Goal: Find specific page/section: Find specific page/section

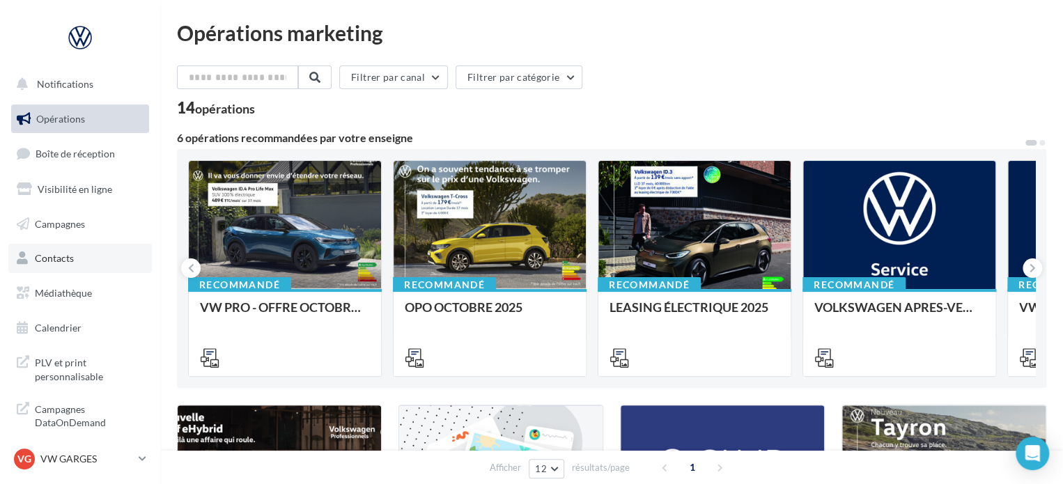
click at [79, 261] on link "Contacts" at bounding box center [80, 258] width 144 height 29
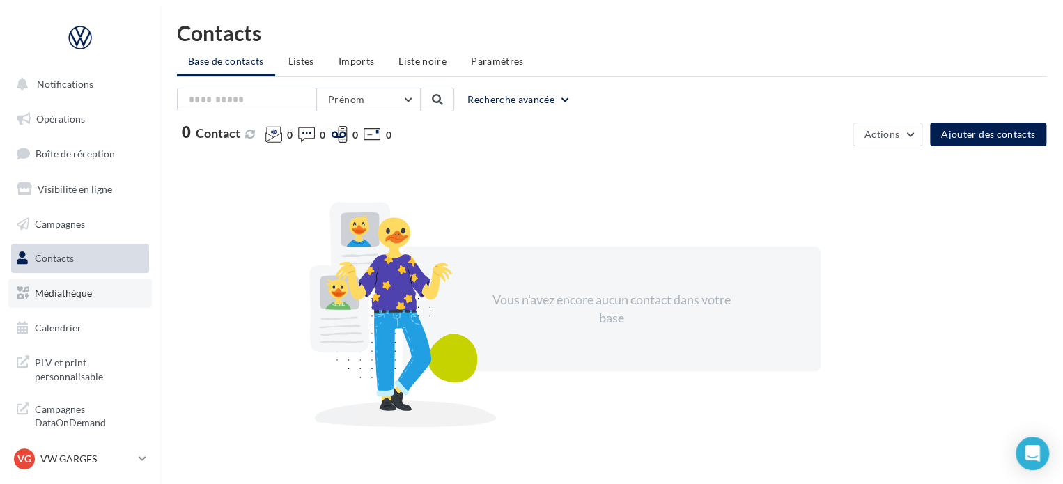
click at [84, 289] on span "Médiathèque" at bounding box center [63, 293] width 57 height 12
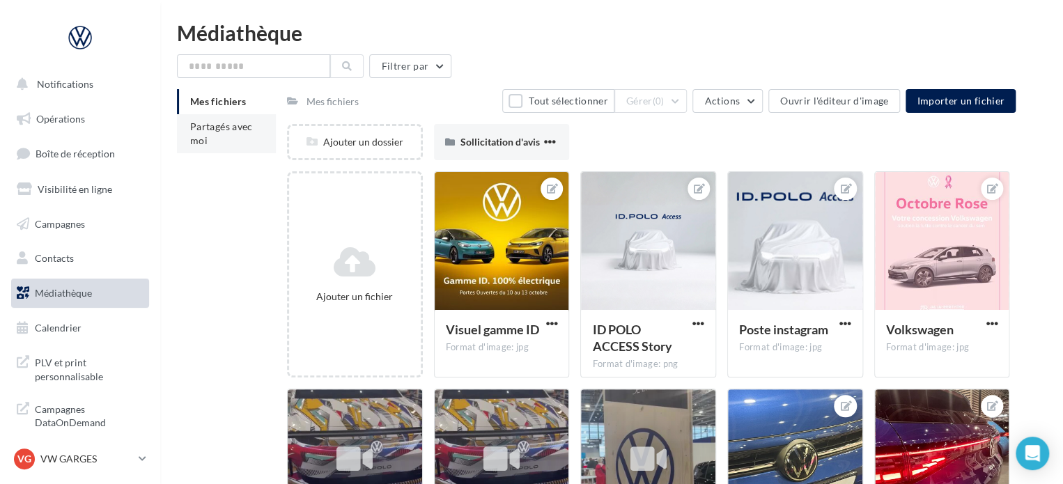
click at [224, 137] on li "Partagés avec moi" at bounding box center [226, 133] width 99 height 39
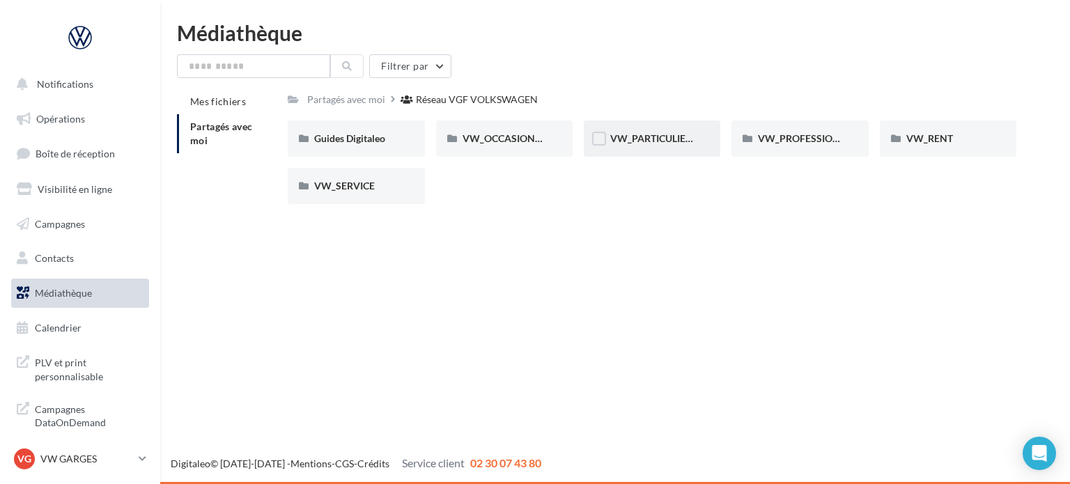
click at [659, 132] on div "VW_PARTICULIERS" at bounding box center [652, 139] width 84 height 14
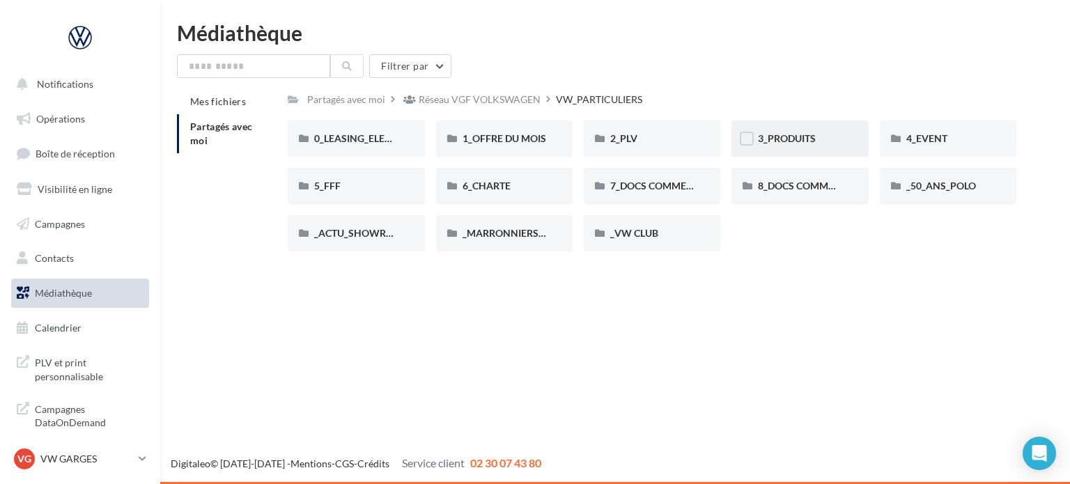
click at [864, 137] on div "3_PRODUITS" at bounding box center [799, 139] width 137 height 36
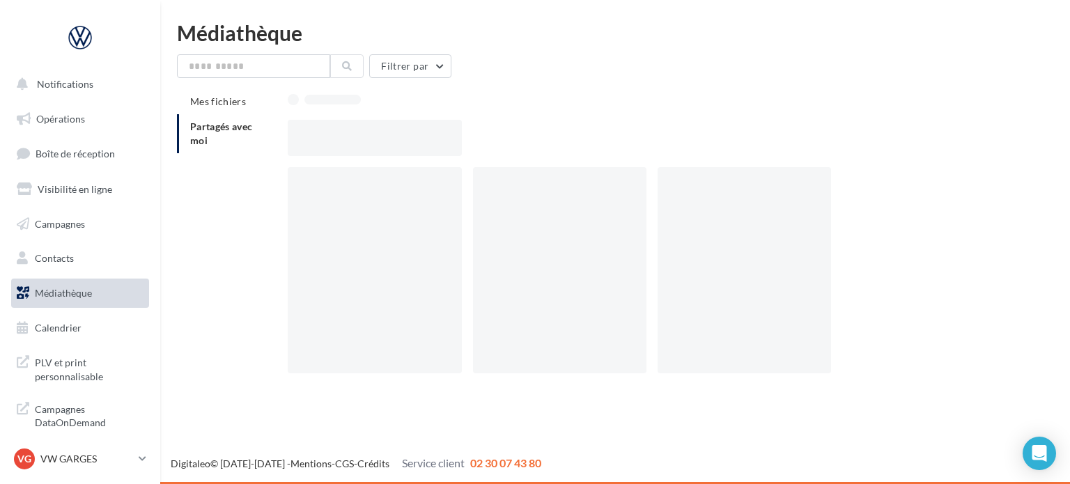
click at [864, 137] on div at bounding box center [658, 138] width 740 height 36
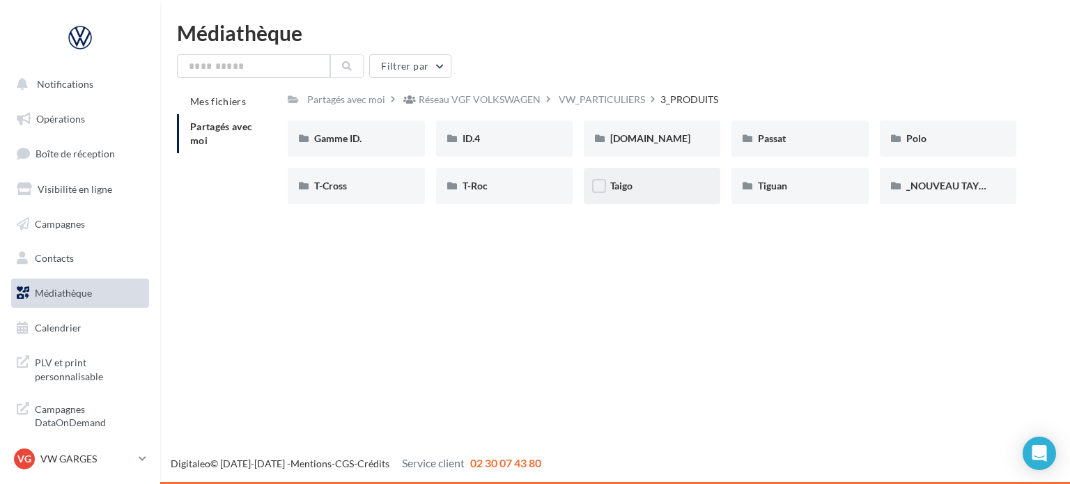
click at [644, 189] on div "Taigo" at bounding box center [652, 186] width 84 height 14
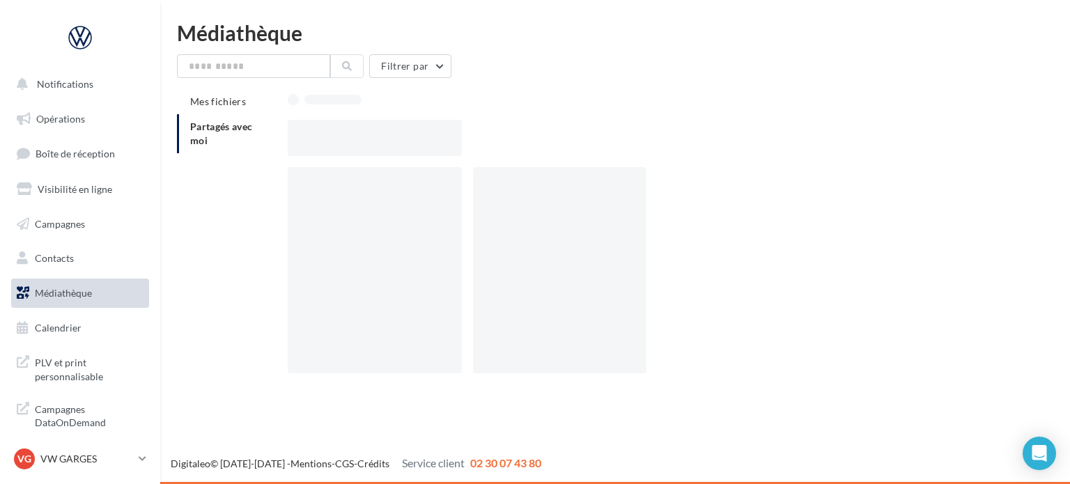
click at [644, 189] on div at bounding box center [559, 270] width 173 height 206
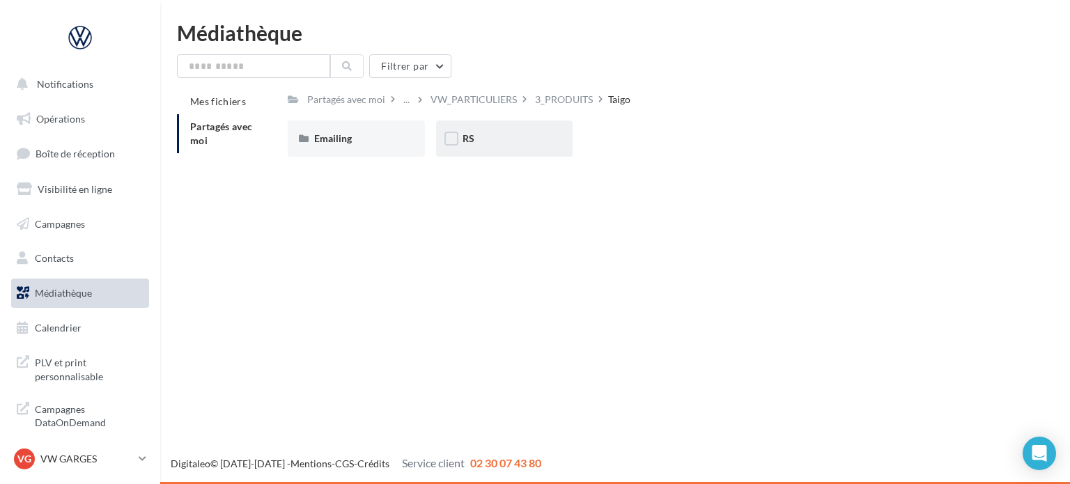
click at [512, 146] on div "RS" at bounding box center [504, 139] width 137 height 36
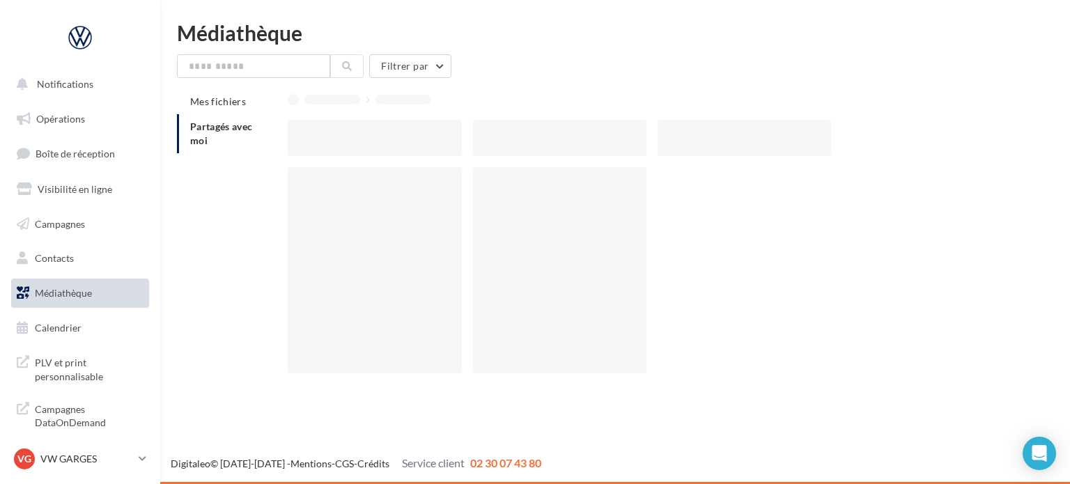
click at [512, 146] on div at bounding box center [559, 138] width 173 height 36
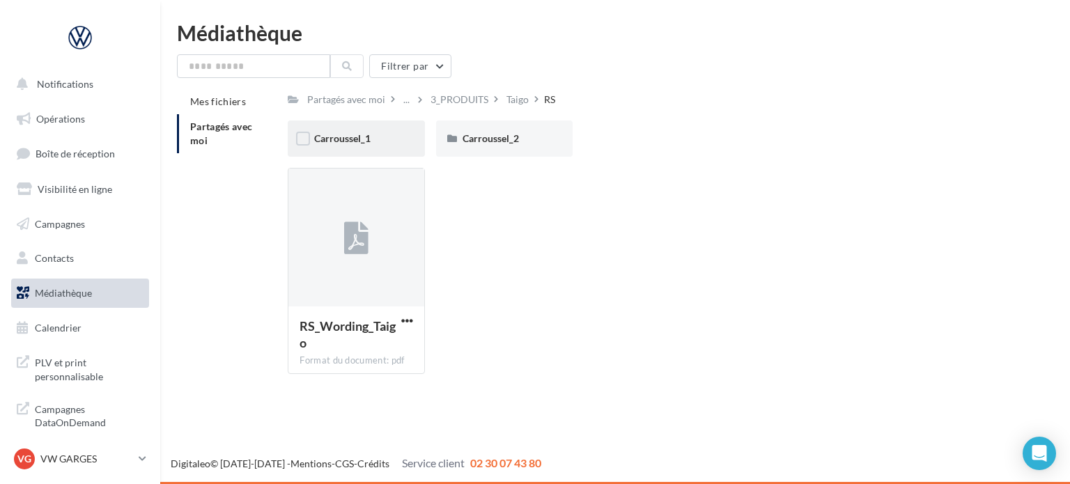
click at [404, 137] on div "Carroussel_1" at bounding box center [356, 139] width 137 height 36
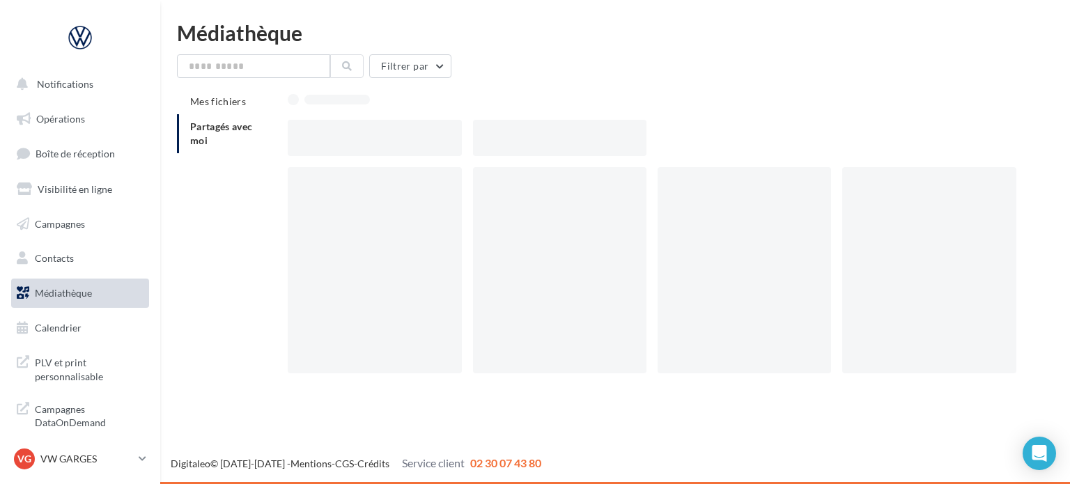
click at [404, 137] on div at bounding box center [374, 138] width 173 height 36
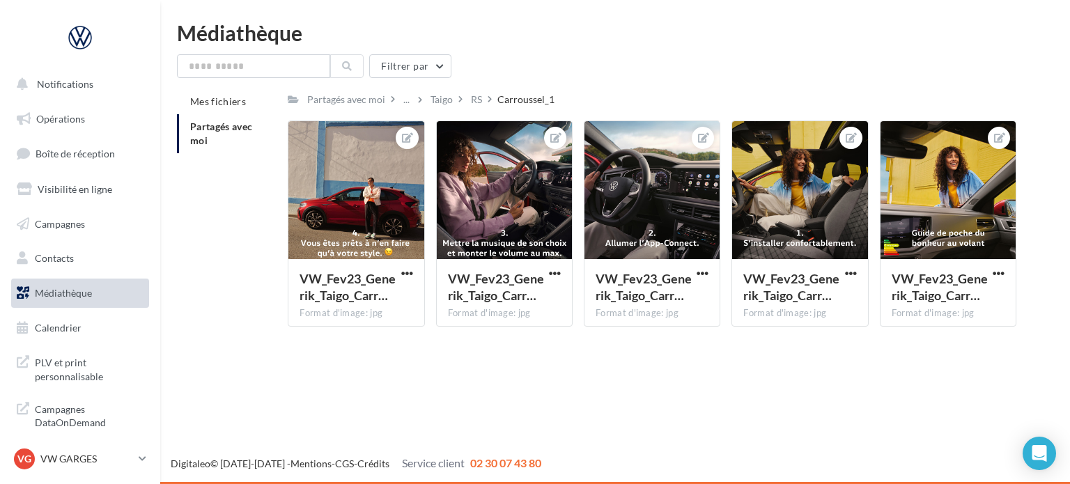
click at [484, 94] on div "RS" at bounding box center [482, 99] width 29 height 20
click at [473, 91] on div "RS" at bounding box center [476, 99] width 17 height 20
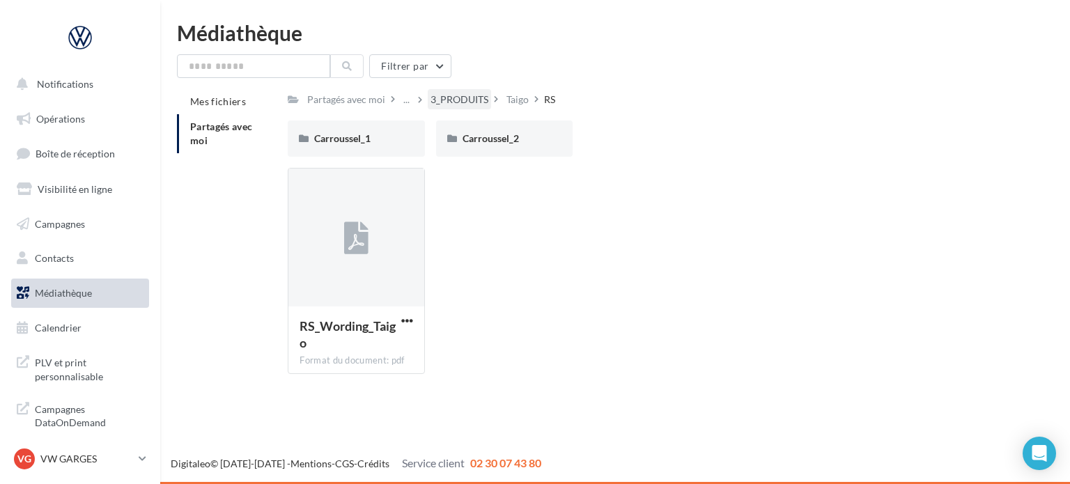
click at [436, 91] on div "3_PRODUITS" at bounding box center [459, 99] width 63 height 20
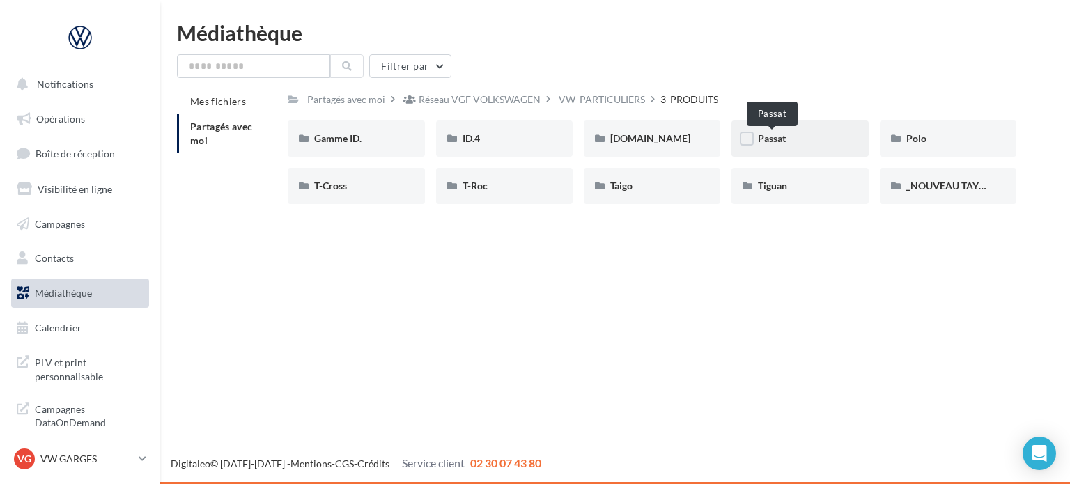
click at [779, 142] on span "Passat" at bounding box center [772, 138] width 28 height 12
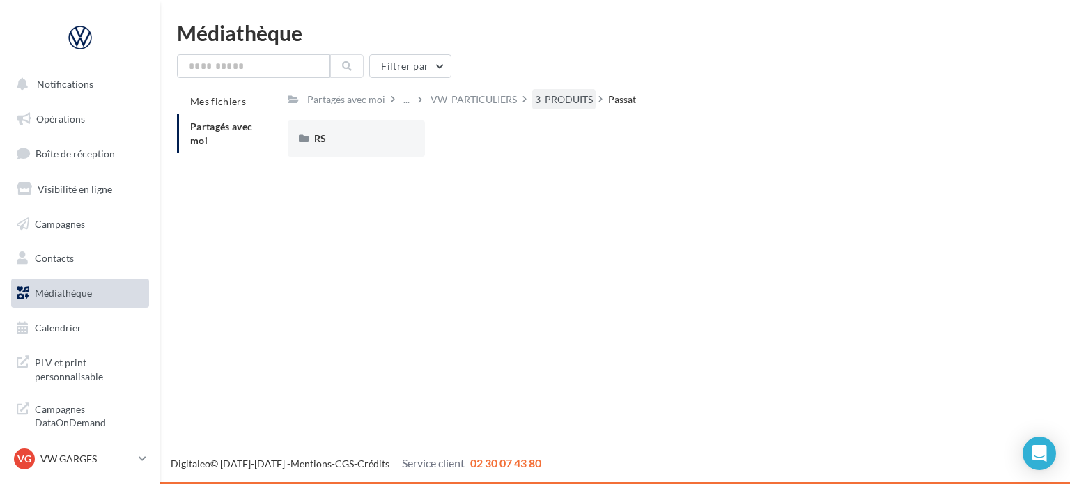
click at [552, 94] on div "3_PRODUITS" at bounding box center [564, 100] width 58 height 14
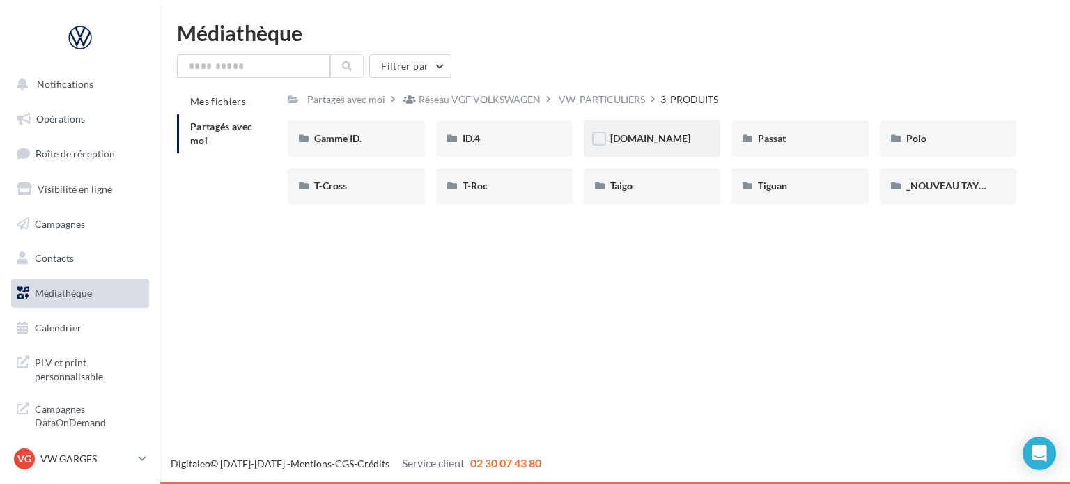
click at [672, 147] on div "ID.Buzz" at bounding box center [652, 139] width 137 height 36
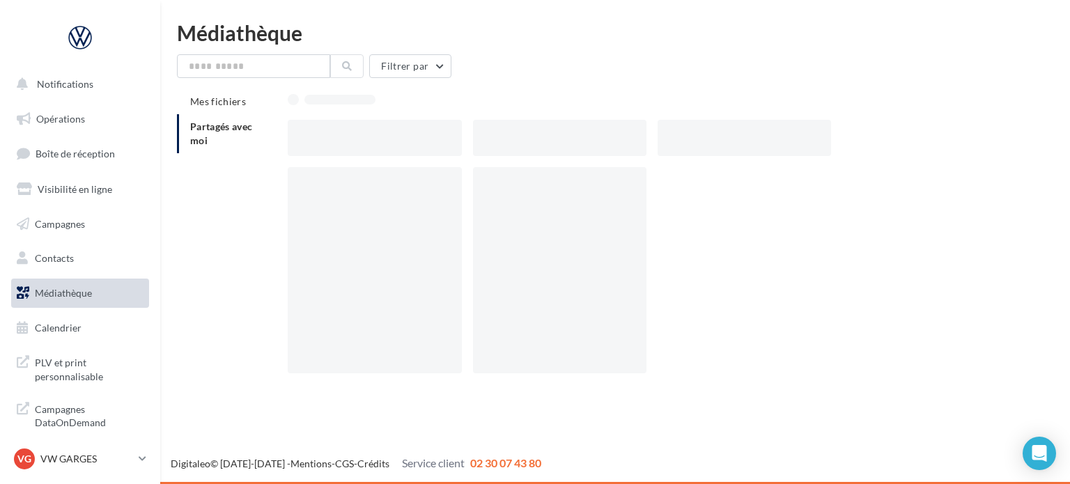
click at [672, 147] on div at bounding box center [744, 138] width 173 height 36
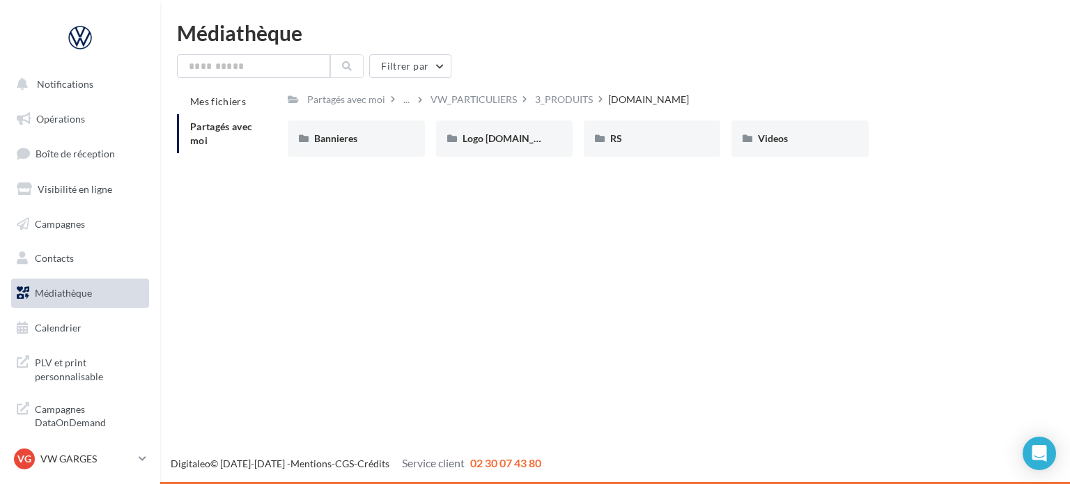
click at [672, 147] on div "RS" at bounding box center [652, 139] width 137 height 36
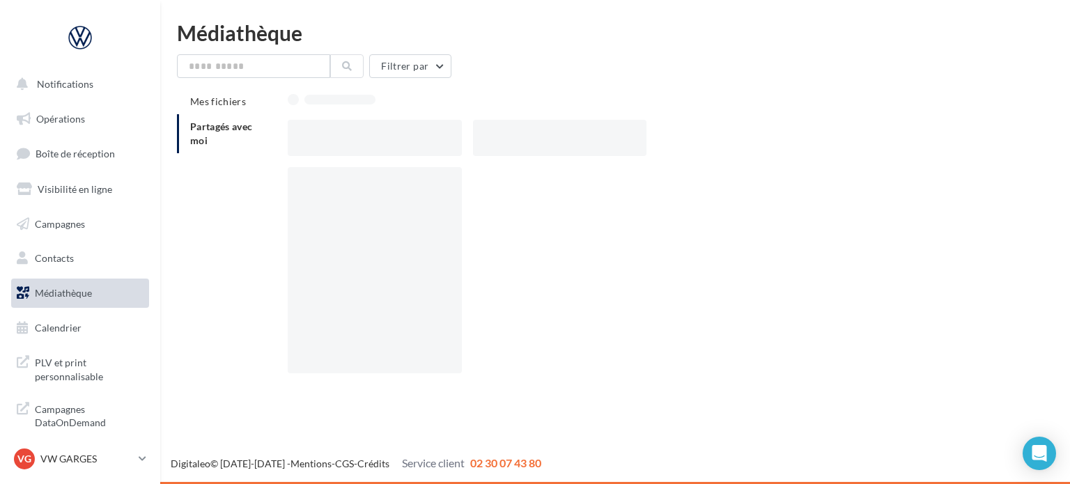
click at [672, 147] on div at bounding box center [658, 138] width 740 height 36
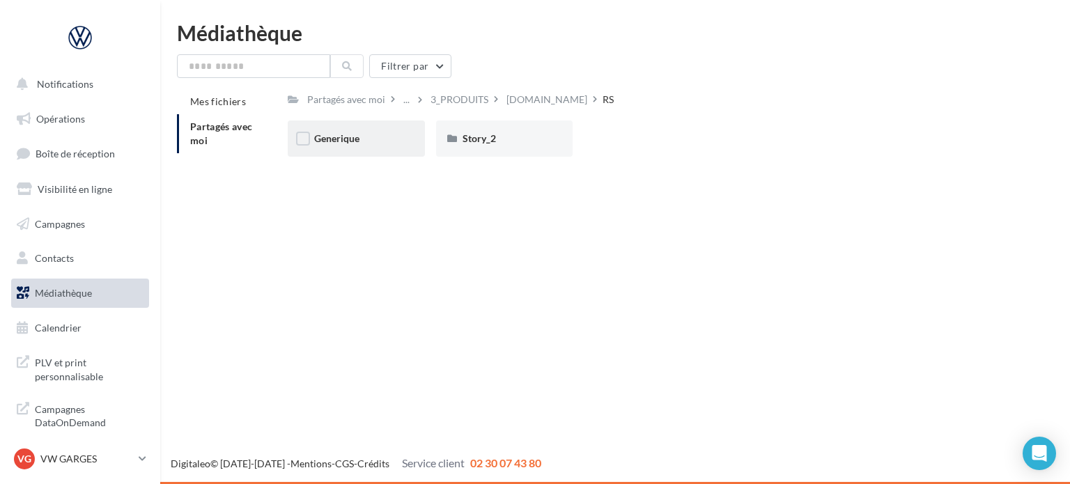
click at [375, 144] on div "Generique" at bounding box center [356, 139] width 84 height 14
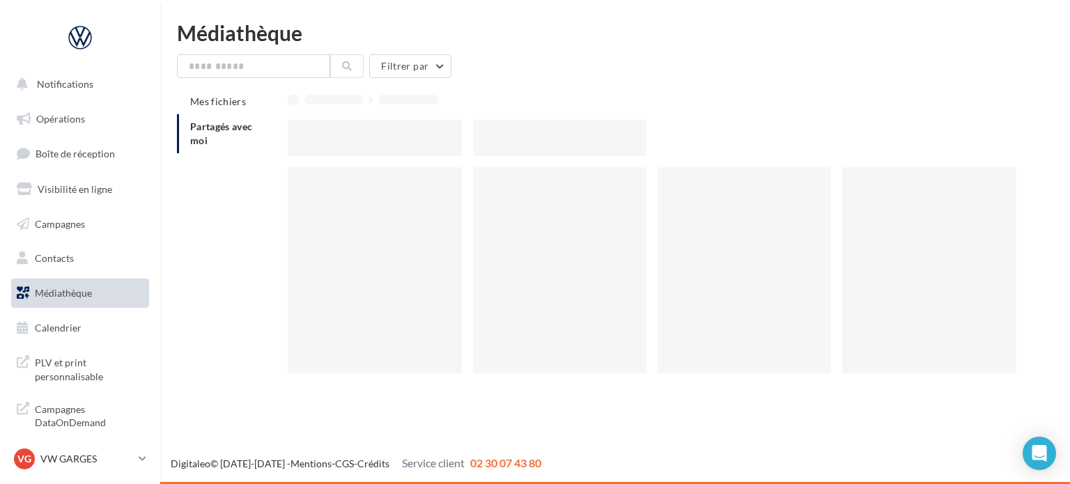
click at [375, 144] on div at bounding box center [374, 138] width 173 height 36
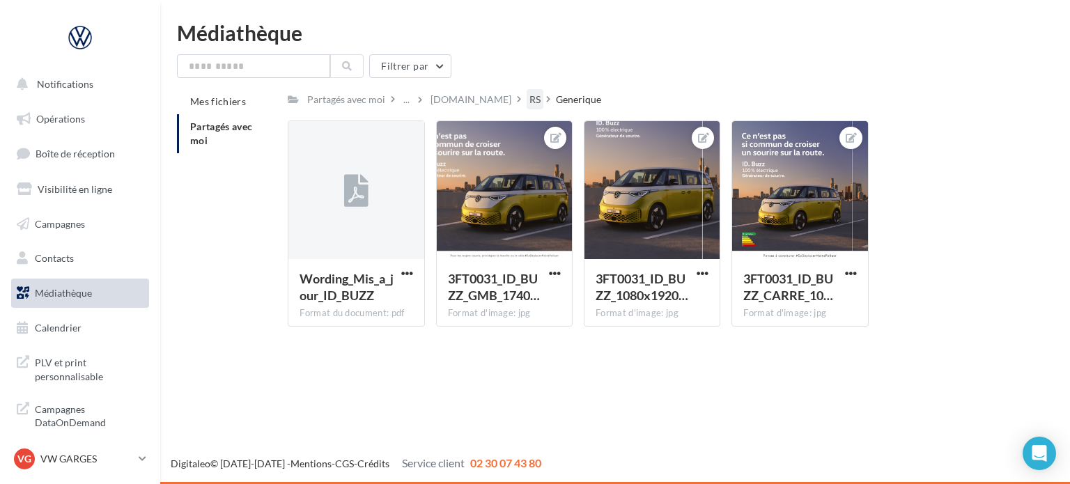
click at [527, 91] on div "RS" at bounding box center [535, 99] width 17 height 20
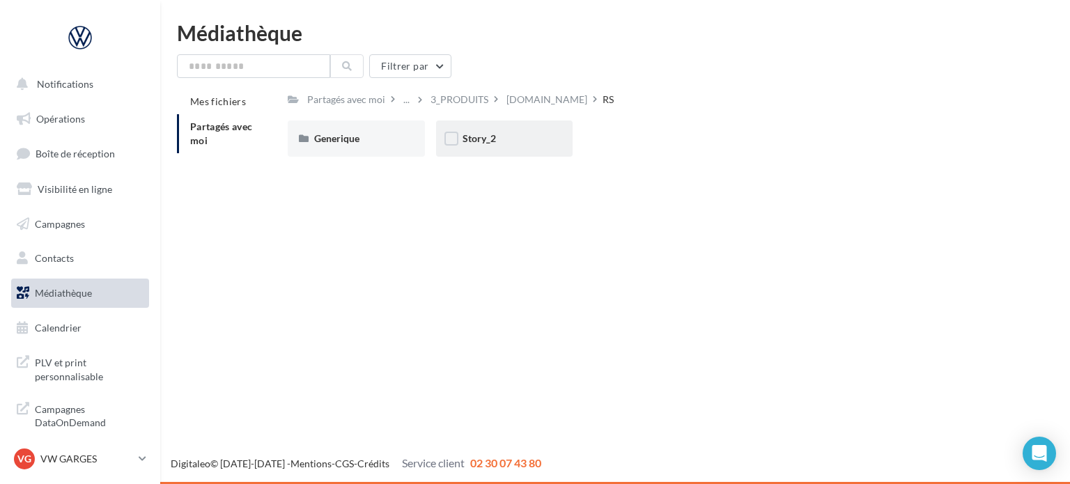
click at [514, 147] on div "Story_2" at bounding box center [504, 139] width 137 height 36
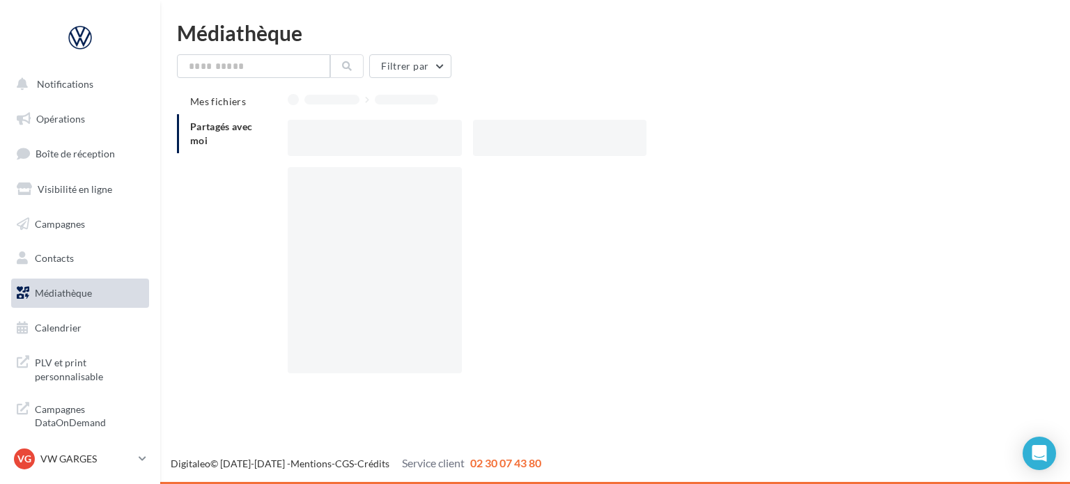
click at [514, 147] on div at bounding box center [559, 138] width 173 height 36
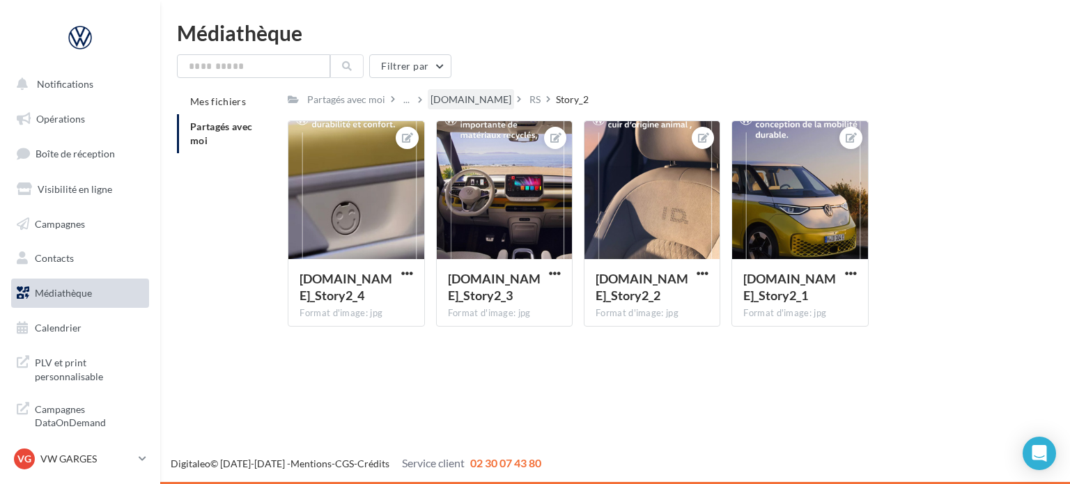
click at [438, 105] on div "ID.Buzz" at bounding box center [471, 100] width 81 height 14
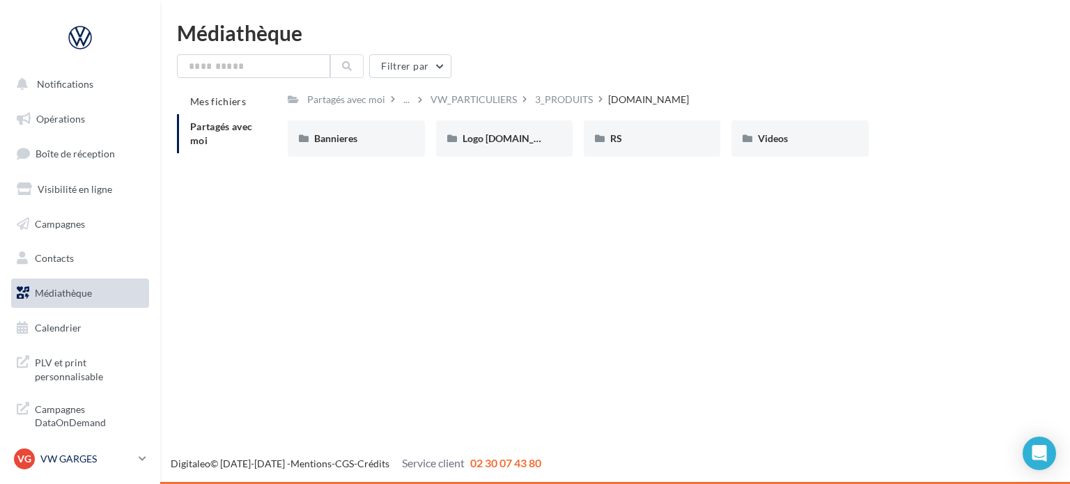
click at [62, 450] on div "VG VW GARGES vw-gar-gvf" at bounding box center [73, 459] width 119 height 21
click at [86, 467] on div "VG VW GARGES vw-gar-gvf" at bounding box center [73, 459] width 119 height 21
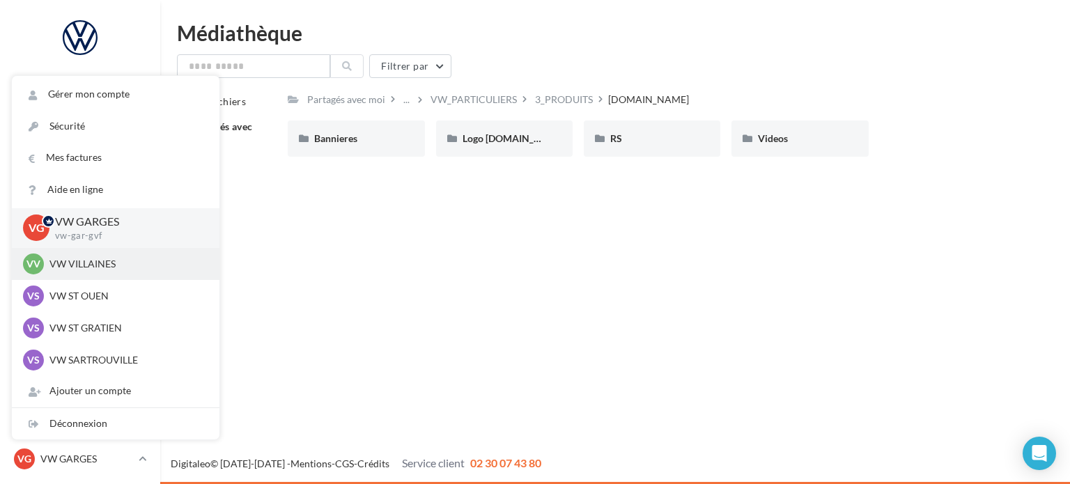
click at [103, 267] on p "VW VILLAINES" at bounding box center [125, 264] width 153 height 14
